Goal: Find specific page/section: Find specific page/section

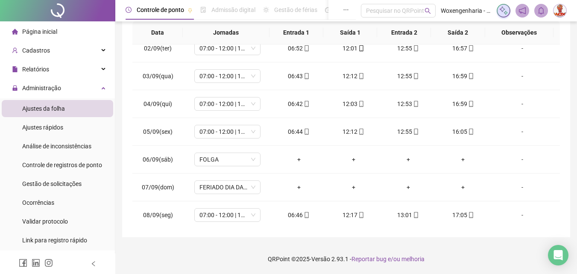
click at [60, 111] on span "Ajustes da folha" at bounding box center [43, 108] width 43 height 7
click at [66, 90] on div "Administração" at bounding box center [57, 87] width 111 height 17
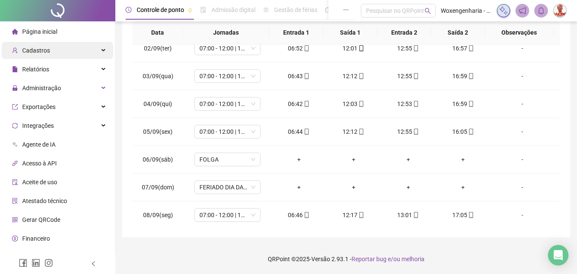
click at [66, 53] on div "Cadastros" at bounding box center [57, 50] width 111 height 17
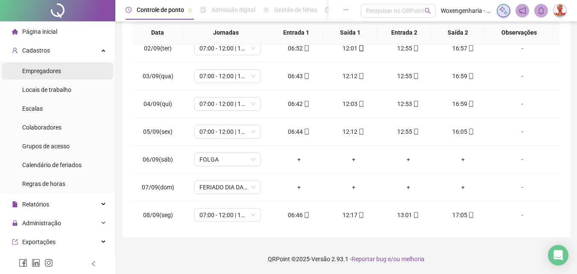
click at [59, 73] on span "Empregadores" at bounding box center [41, 70] width 39 height 7
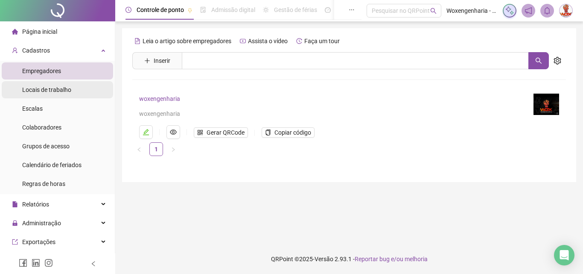
click at [67, 87] on span "Locais de trabalho" at bounding box center [46, 89] width 49 height 7
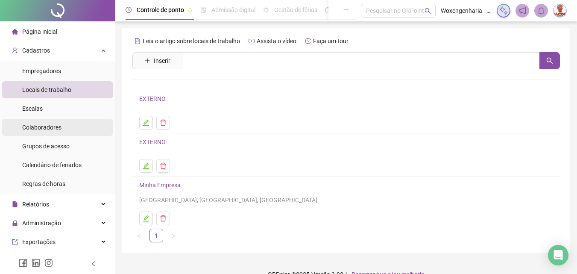
click at [48, 125] on span "Colaboradores" at bounding box center [41, 127] width 39 height 7
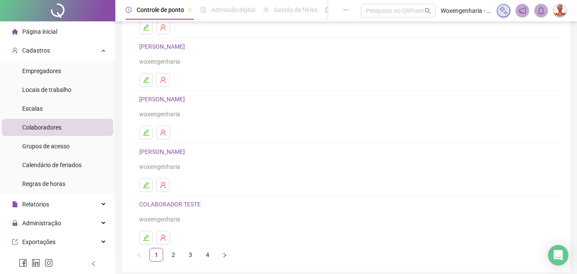
scroll to position [114, 0]
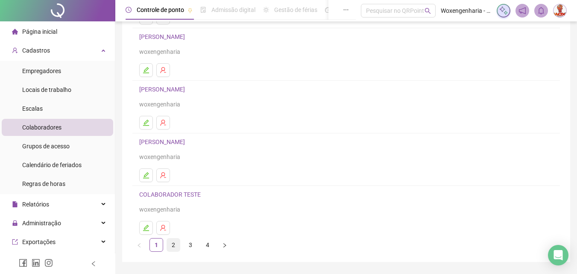
click at [174, 241] on link "2" at bounding box center [173, 244] width 13 height 13
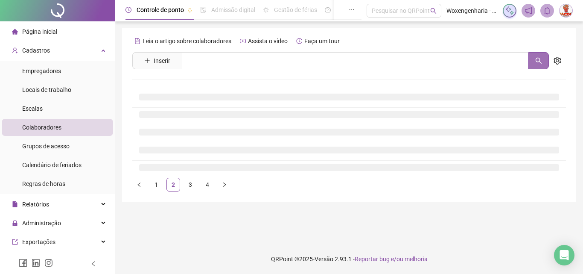
click at [537, 58] on icon "search" at bounding box center [539, 61] width 6 height 6
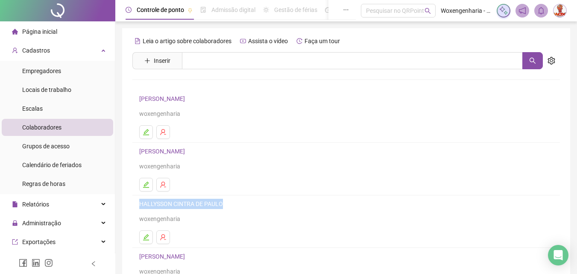
drag, startPoint x: 139, startPoint y: 207, endPoint x: 223, endPoint y: 204, distance: 84.1
click at [223, 204] on li "HALLYSSON CINTRA DE [PERSON_NAME]" at bounding box center [345, 221] width 427 height 53
copy link "HALLYSSON CINTRA DE PAULO"
